Goal: Navigation & Orientation: Find specific page/section

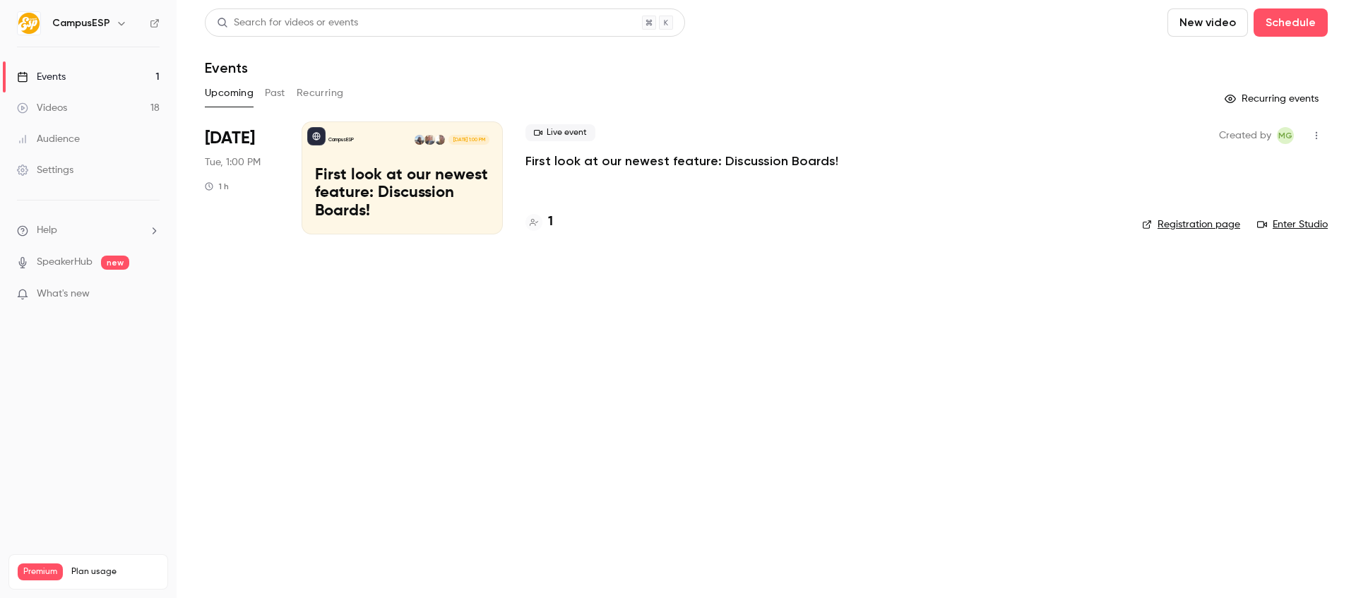
click at [66, 103] on div "Videos" at bounding box center [42, 108] width 50 height 14
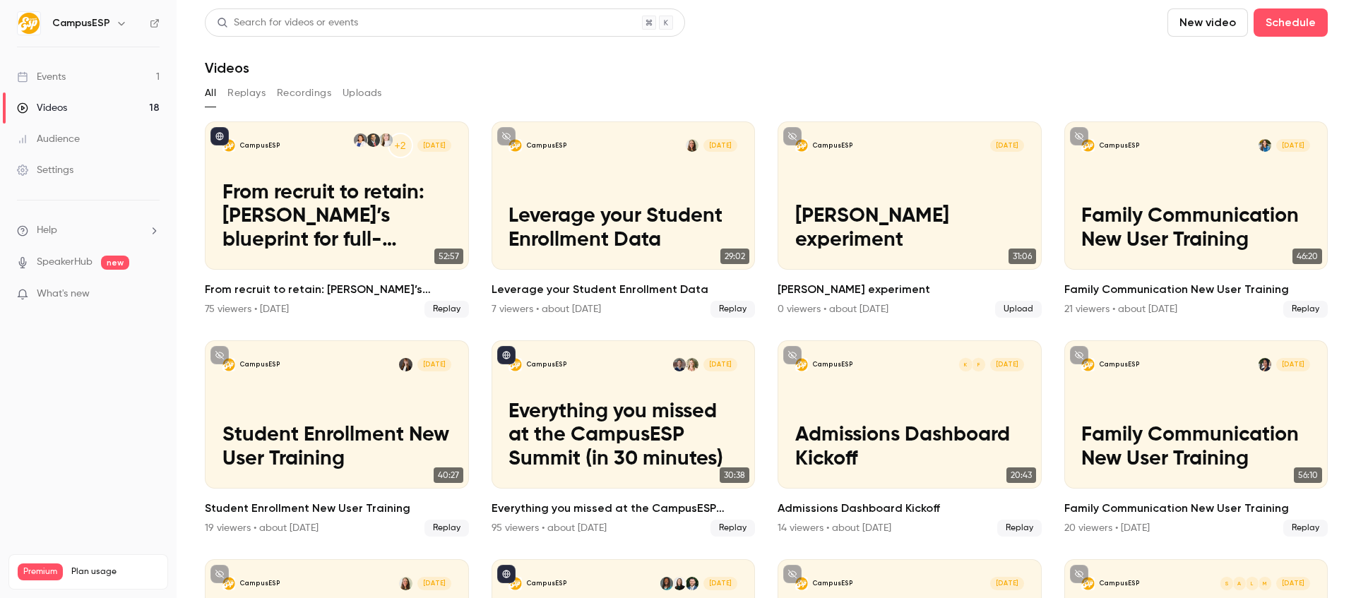
click at [310, 91] on button "Recordings" at bounding box center [304, 93] width 54 height 23
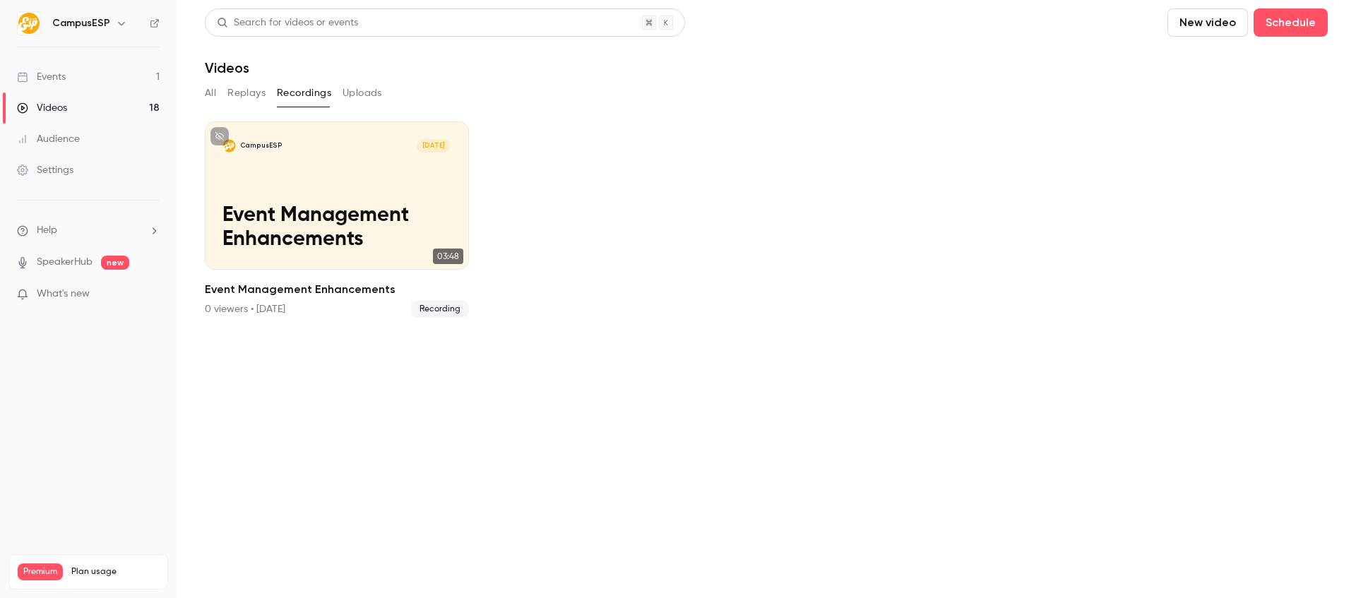
click at [76, 110] on link "Videos 18" at bounding box center [88, 108] width 177 height 31
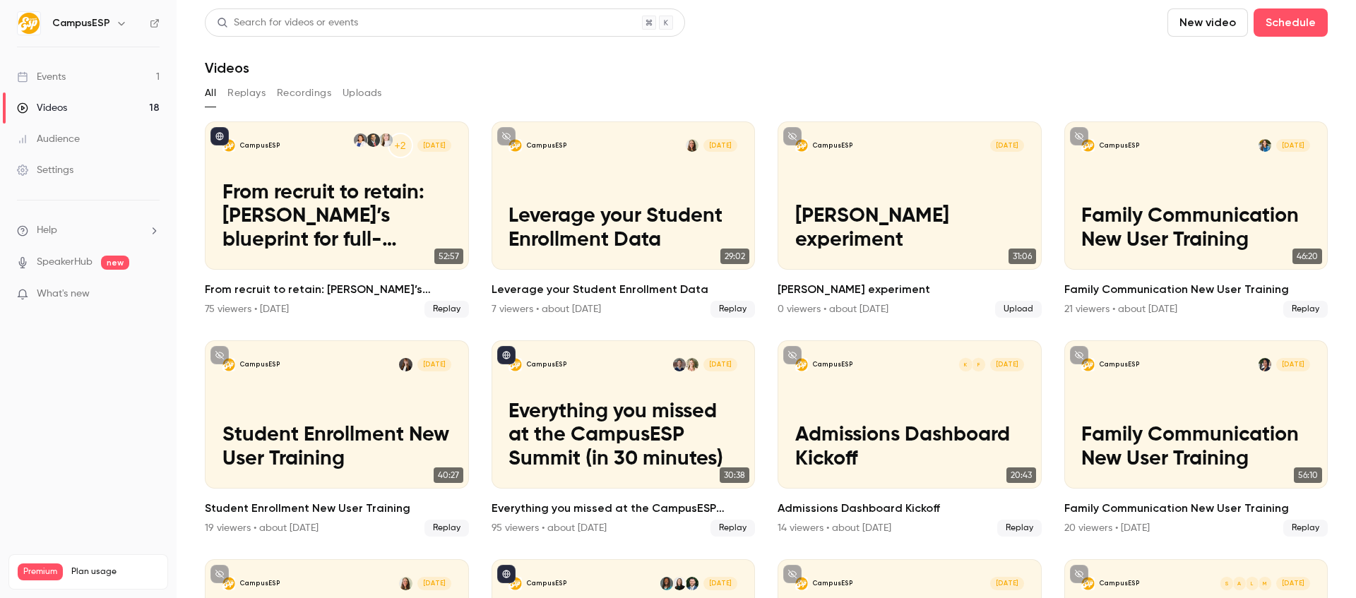
click at [299, 92] on button "Recordings" at bounding box center [304, 93] width 54 height 23
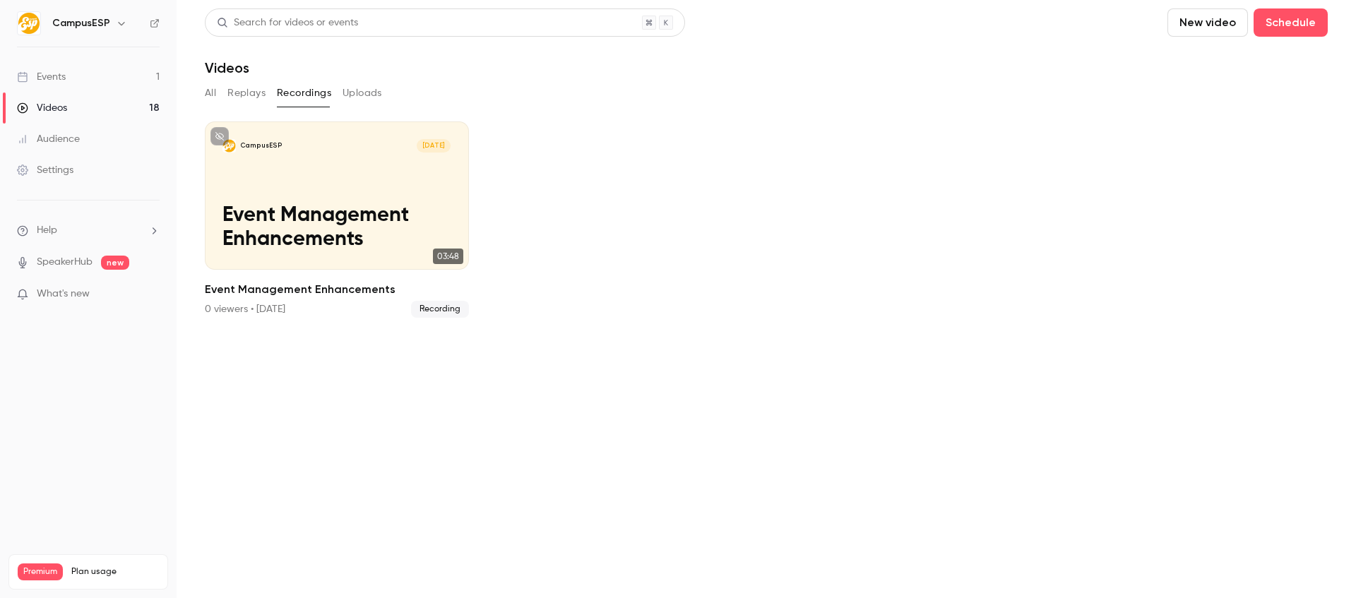
click at [104, 33] on div "CampusESP" at bounding box center [88, 23] width 143 height 24
click at [116, 26] on icon "button" at bounding box center [121, 23] width 11 height 11
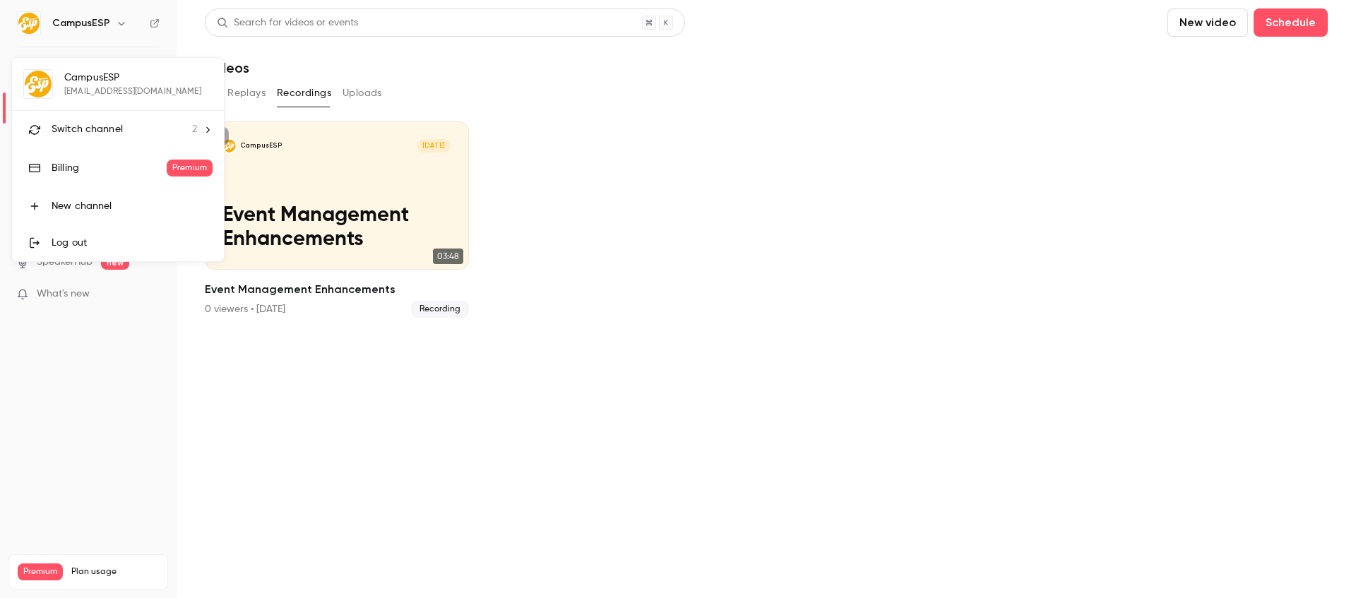
click at [211, 131] on icon at bounding box center [208, 130] width 10 height 10
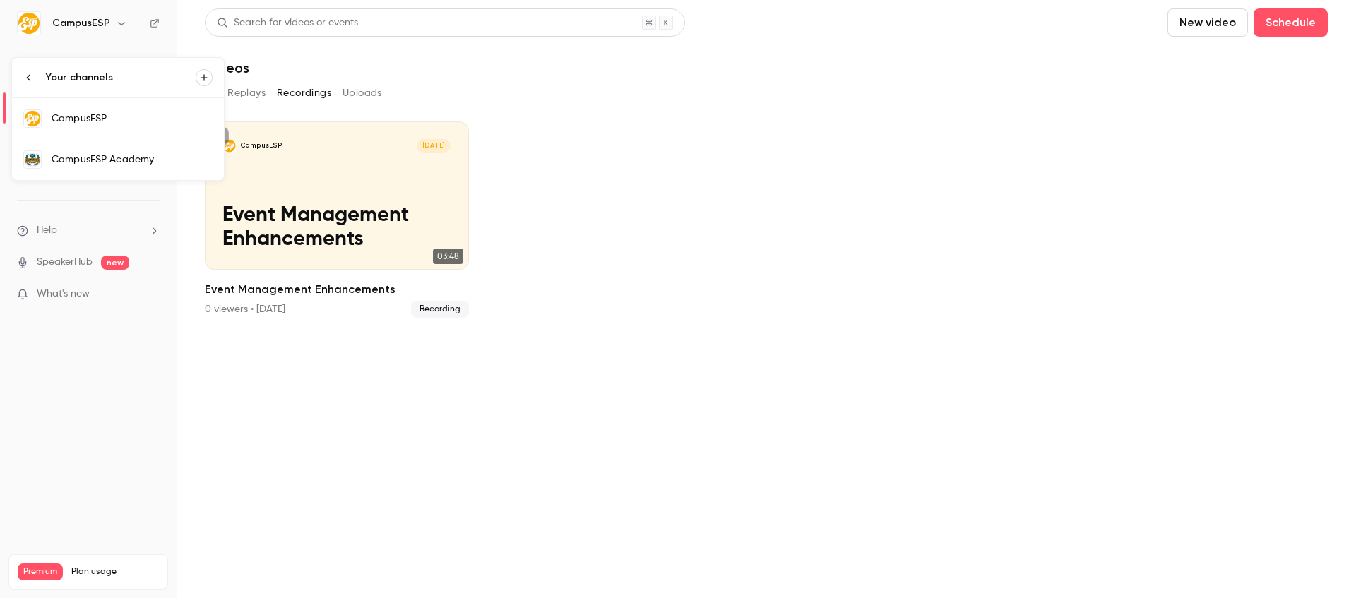
click at [131, 160] on div "CampusESP Academy" at bounding box center [132, 160] width 161 height 14
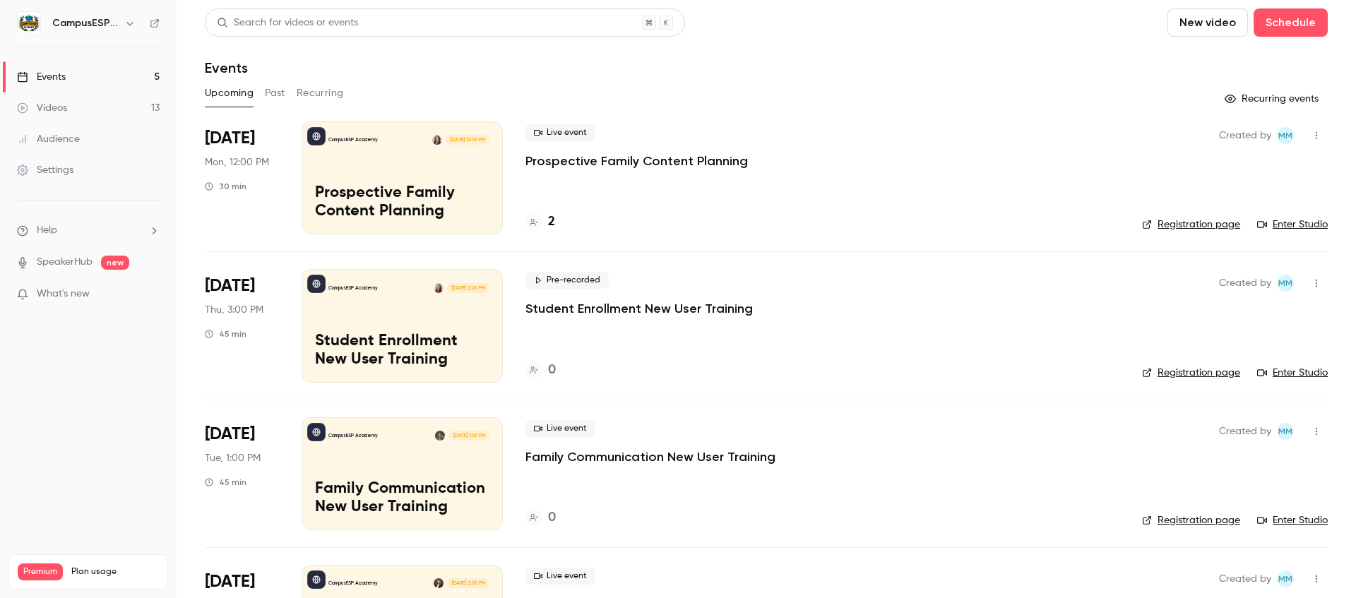
click at [66, 116] on link "Videos 13" at bounding box center [88, 108] width 177 height 31
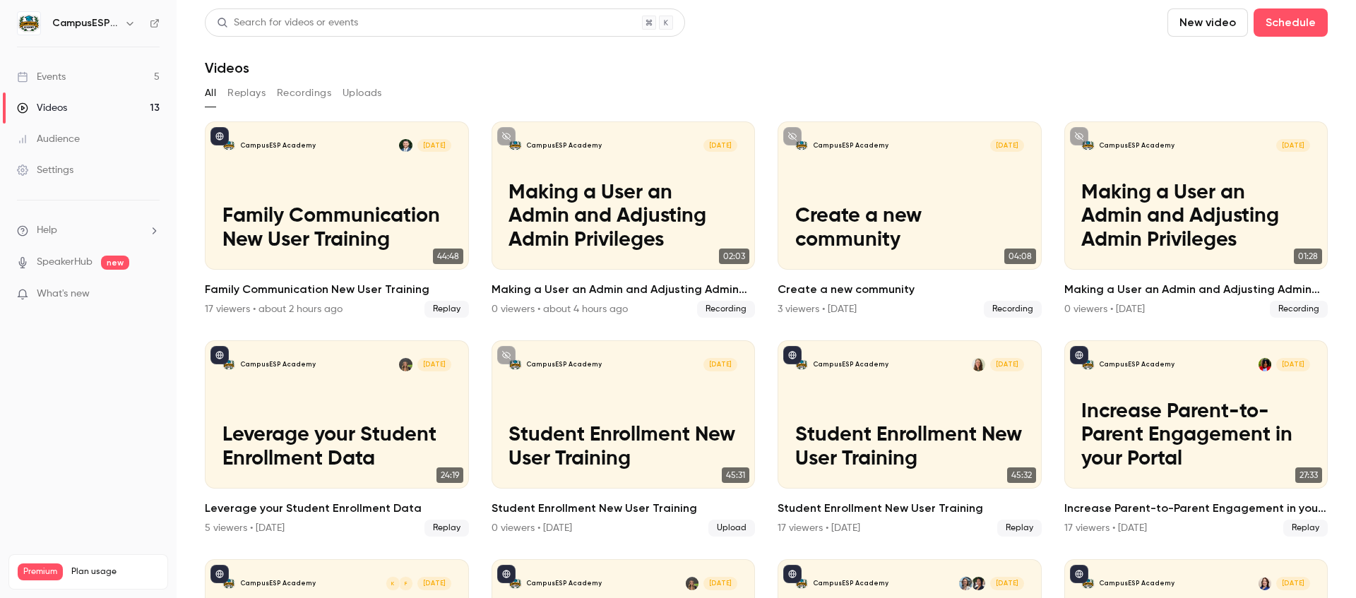
click at [314, 100] on button "Recordings" at bounding box center [304, 93] width 54 height 23
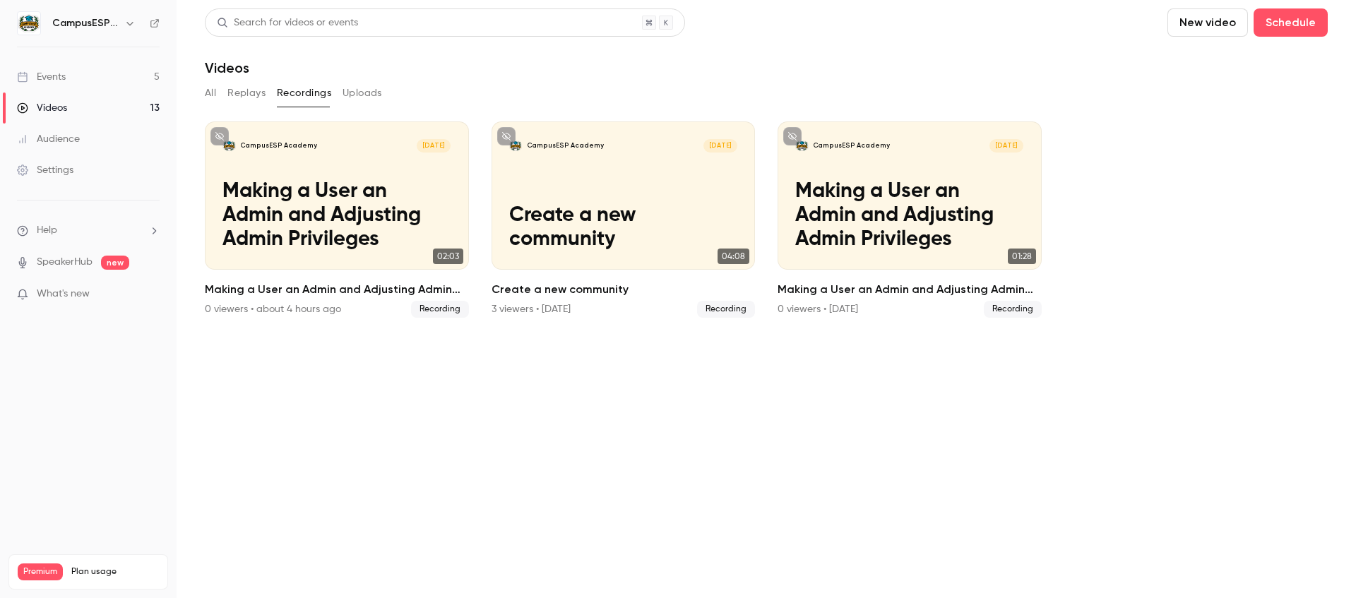
click at [99, 24] on h6 "CampusESP Academy" at bounding box center [85, 23] width 66 height 14
click at [129, 23] on icon "button" at bounding box center [129, 23] width 11 height 11
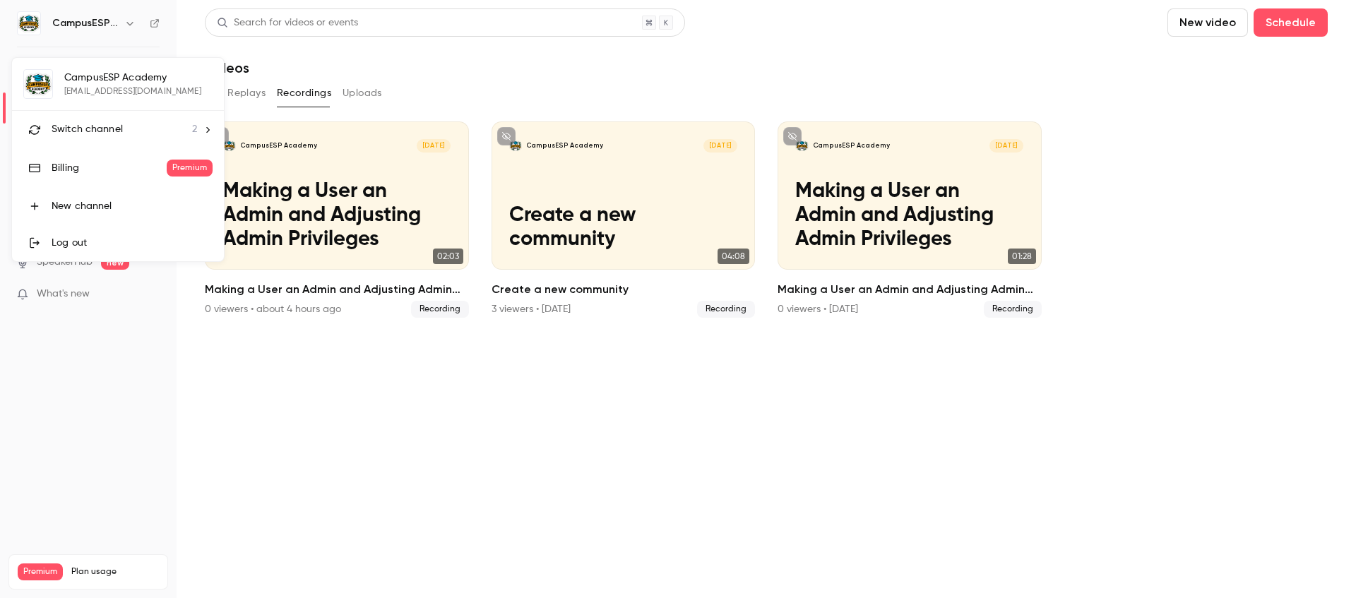
click at [119, 78] on div "CampusESP Academy rmccrory@campusesp.com Switch channel 2 Billing Premium New c…" at bounding box center [118, 159] width 212 height 203
click at [503, 72] on div at bounding box center [678, 299] width 1356 height 598
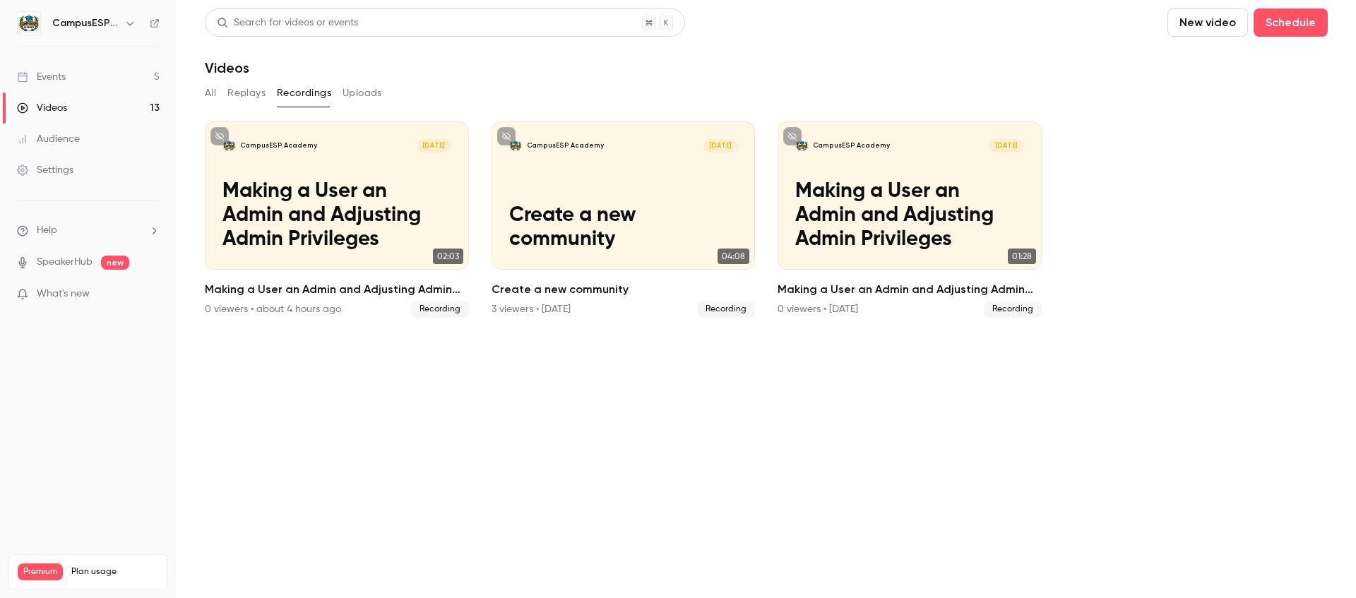
click at [214, 91] on button "All" at bounding box center [210, 93] width 11 height 23
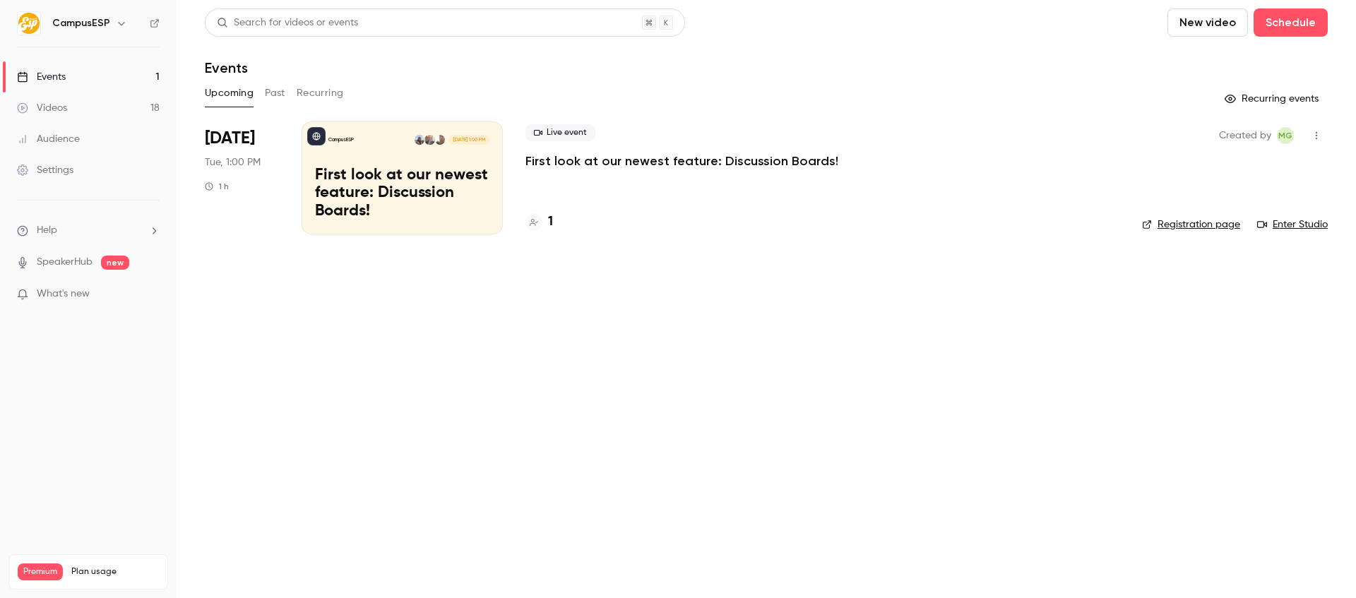
click at [116, 24] on icon "button" at bounding box center [121, 23] width 11 height 11
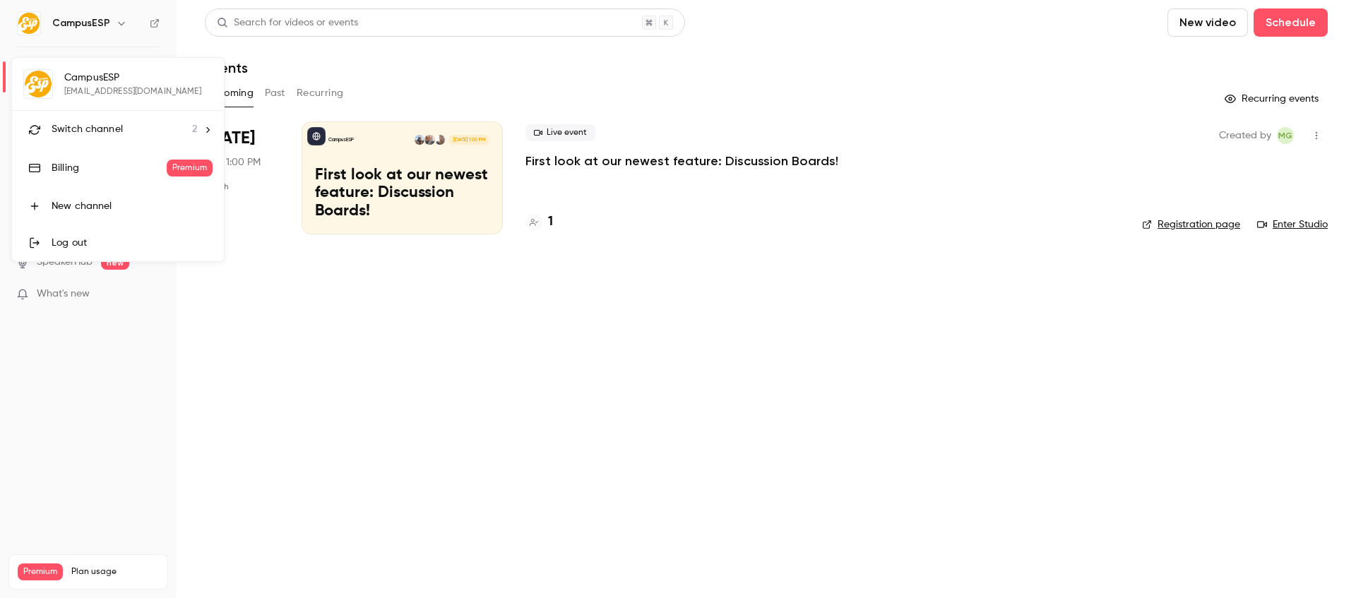
click at [118, 25] on div at bounding box center [678, 299] width 1356 height 598
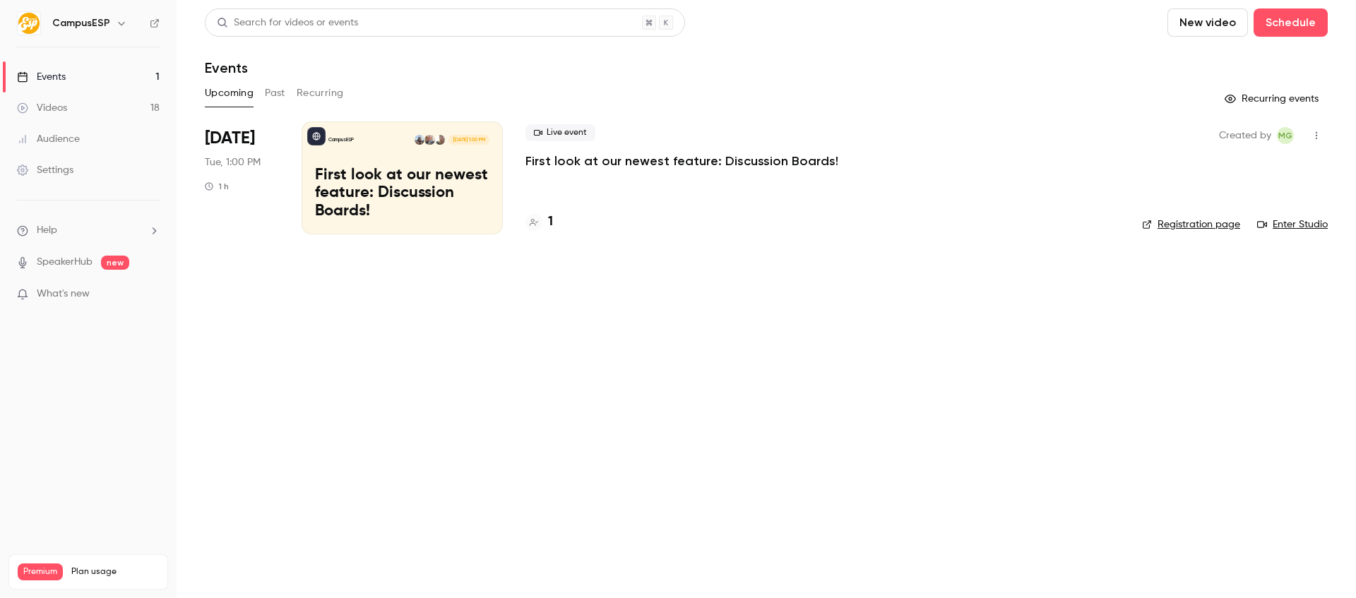
click at [119, 24] on icon "button" at bounding box center [121, 24] width 6 height 4
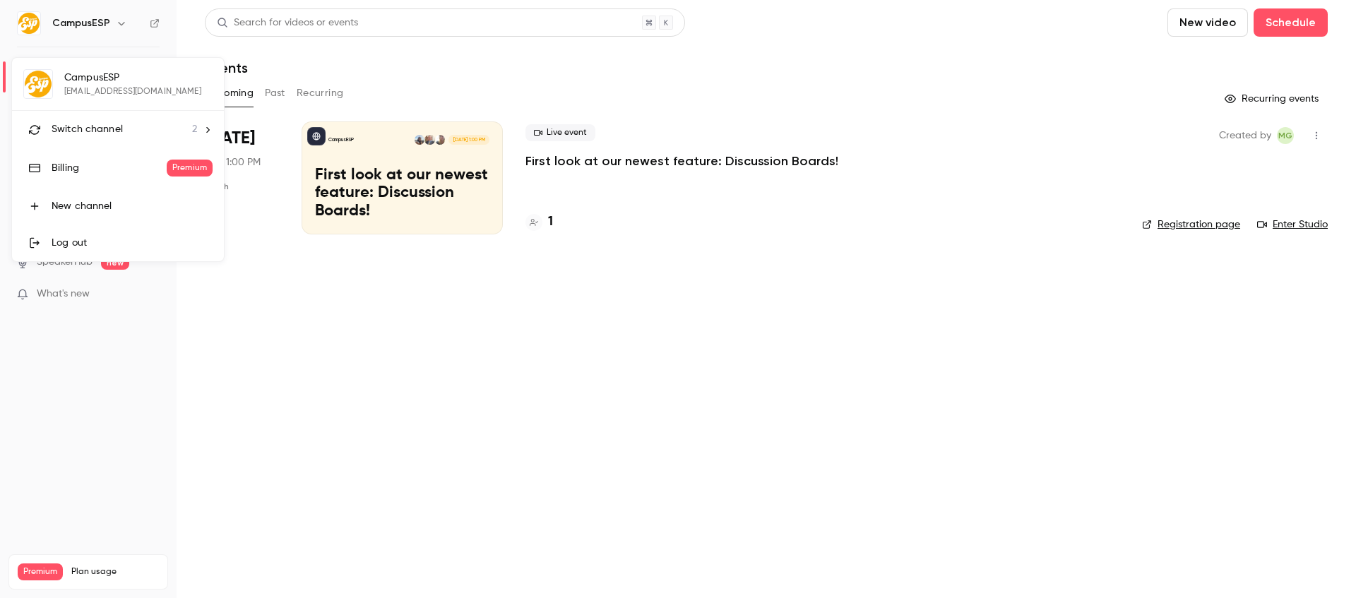
click at [119, 24] on div at bounding box center [678, 299] width 1356 height 598
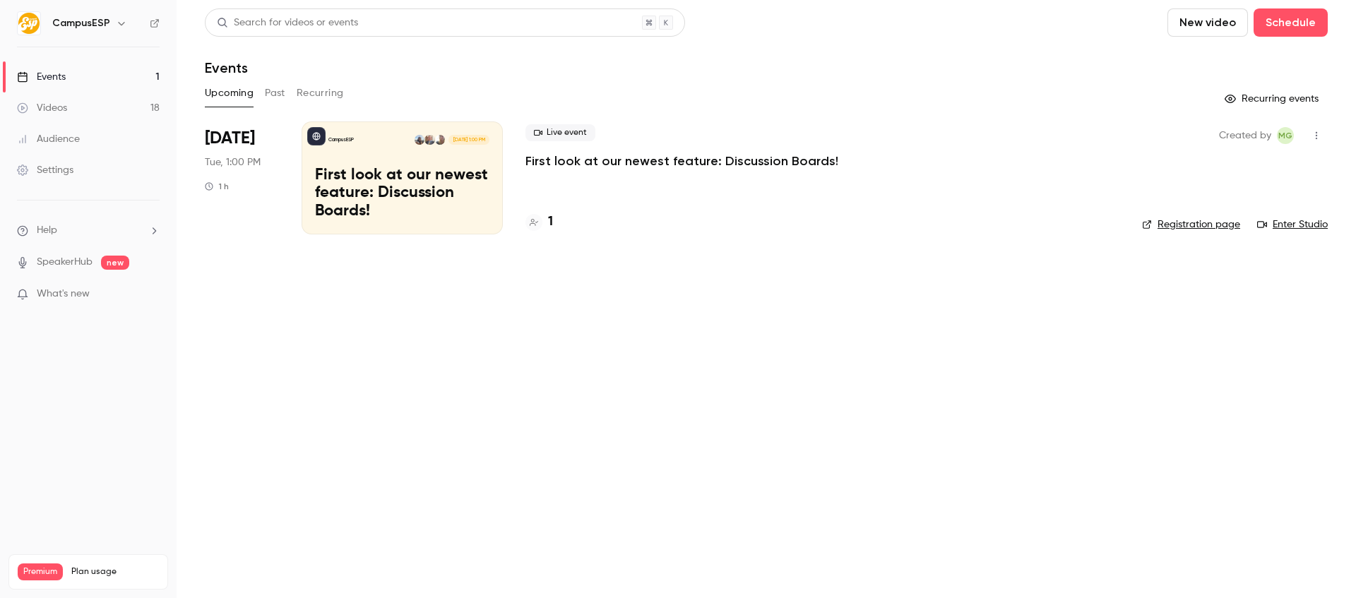
click at [121, 25] on icon "button" at bounding box center [121, 23] width 11 height 11
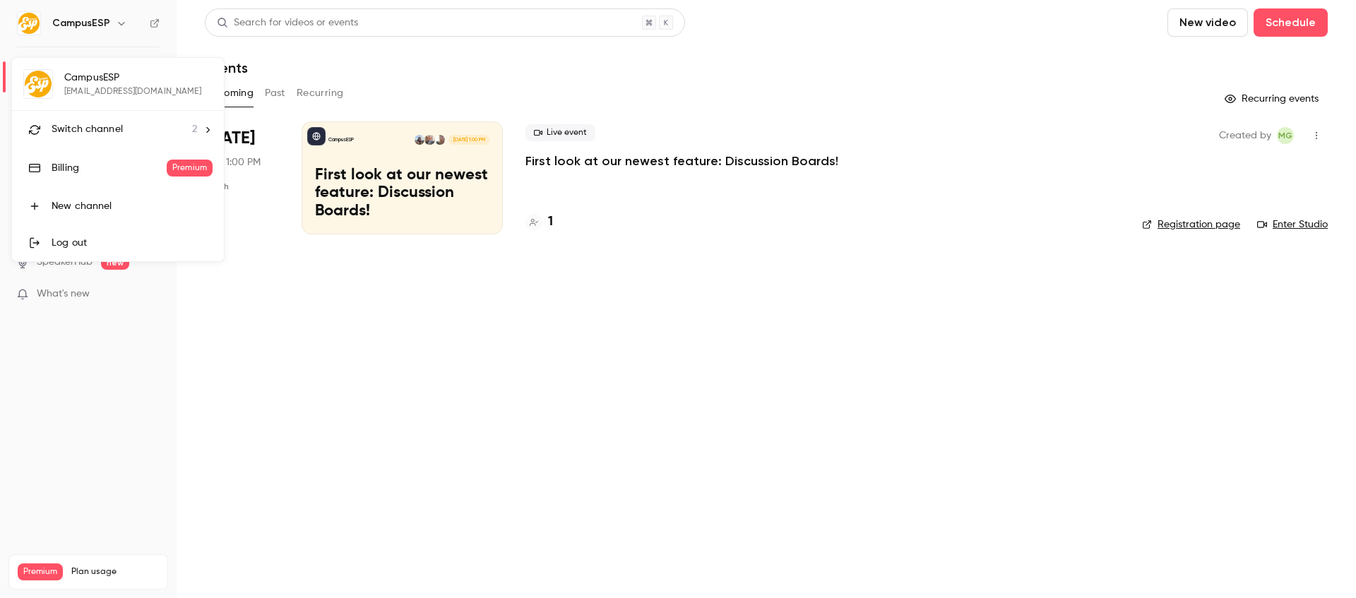
click at [211, 129] on icon at bounding box center [208, 130] width 10 height 10
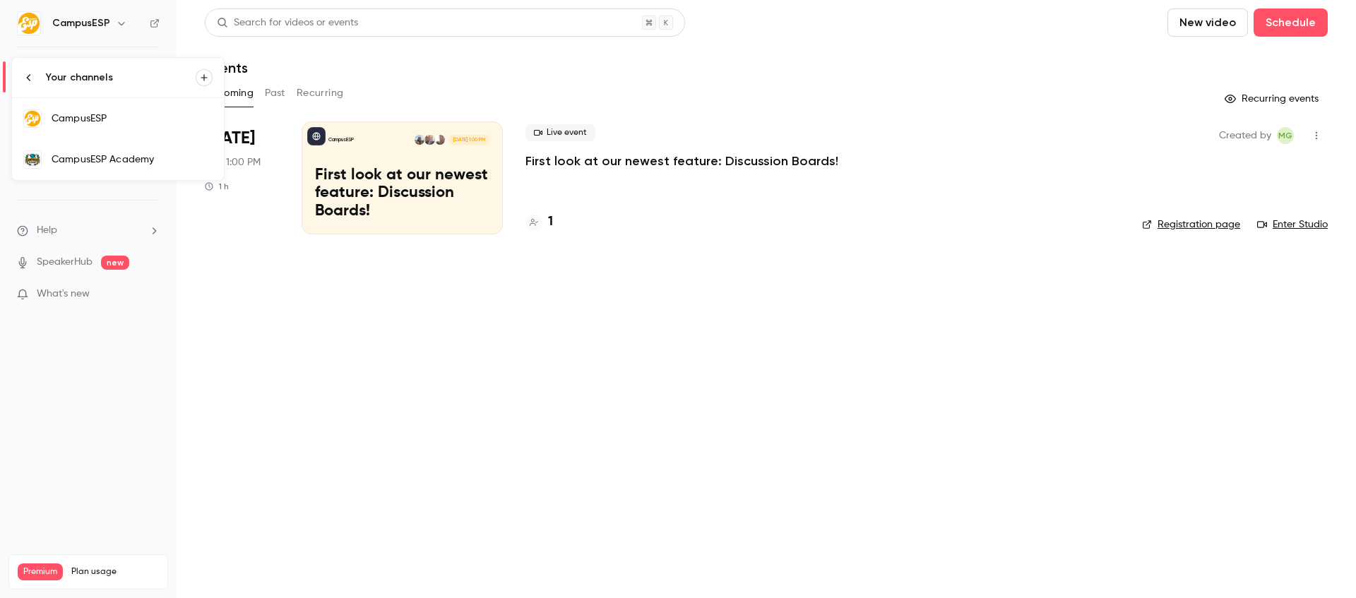
click at [107, 156] on div "CampusESP Academy" at bounding box center [132, 160] width 161 height 14
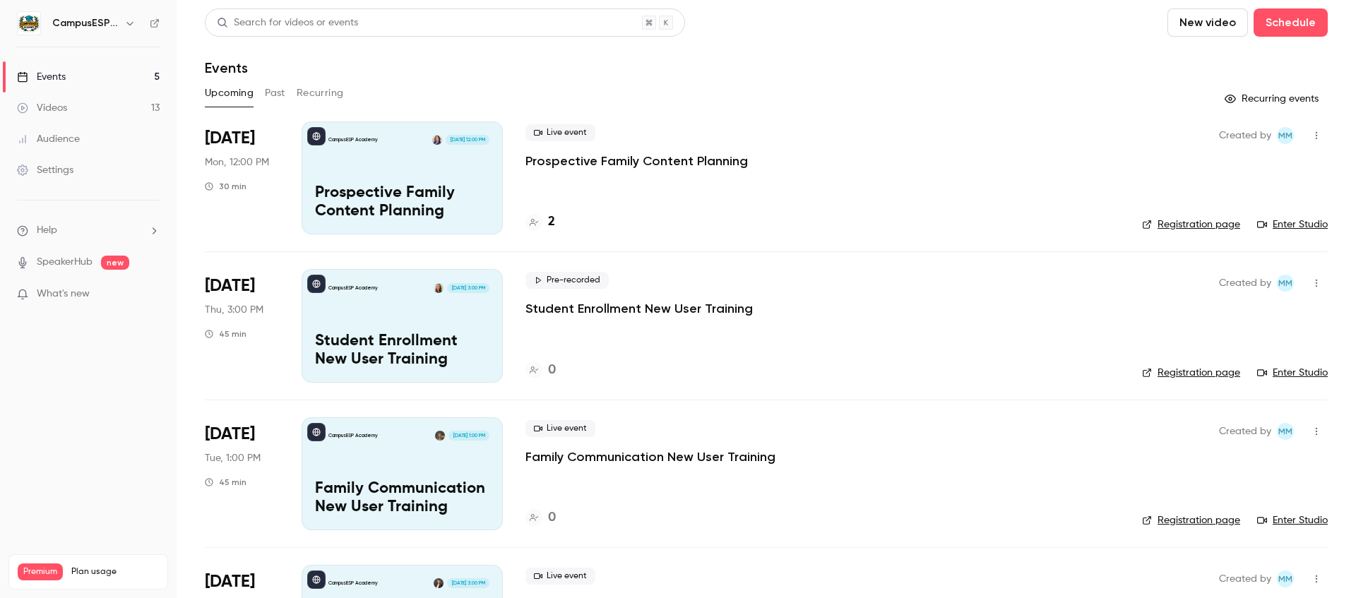
click at [67, 107] on link "Videos 13" at bounding box center [88, 108] width 177 height 31
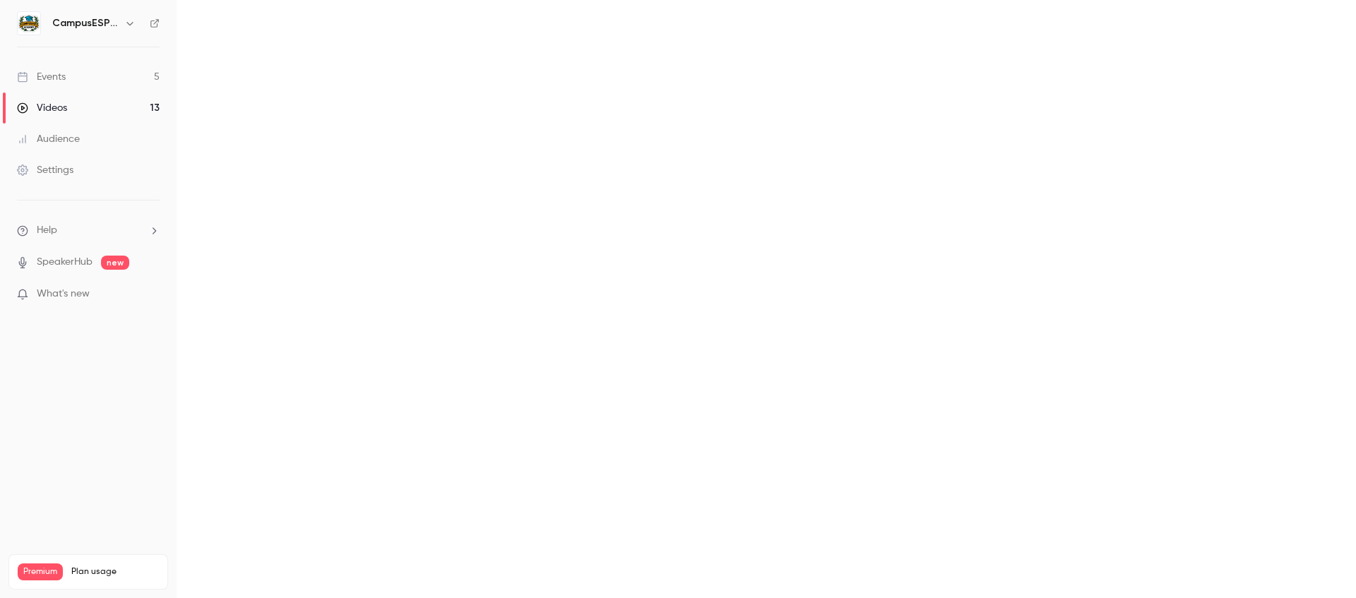
click at [296, 92] on main "Search for videos or events New video Schedule Videos All Replays Recordings Up…" at bounding box center [767, 299] width 1180 height 598
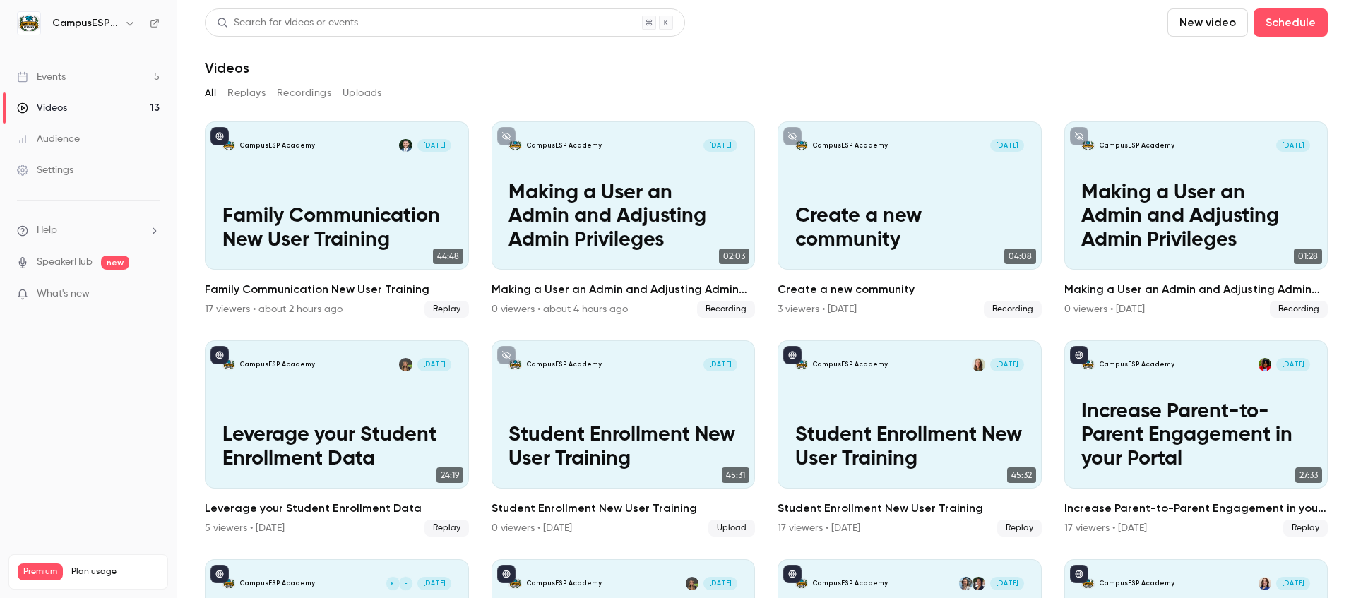
click at [301, 91] on button "Recordings" at bounding box center [304, 93] width 54 height 23
